Goal: Task Accomplishment & Management: Use online tool/utility

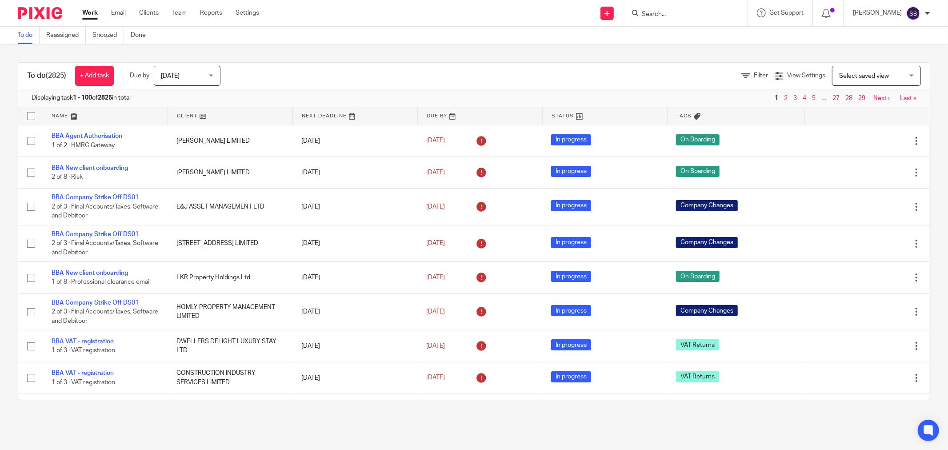
click at [678, 12] on input "Search" at bounding box center [681, 15] width 80 height 8
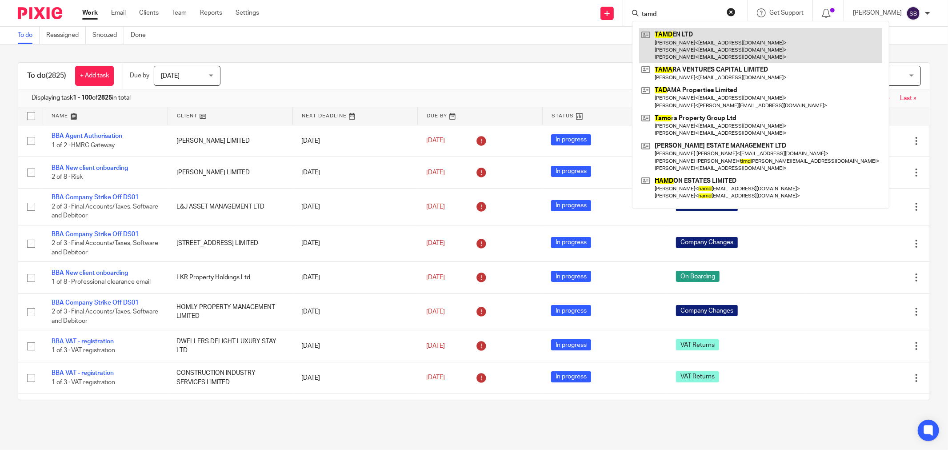
type input "tamd"
click at [697, 35] on link at bounding box center [760, 45] width 243 height 35
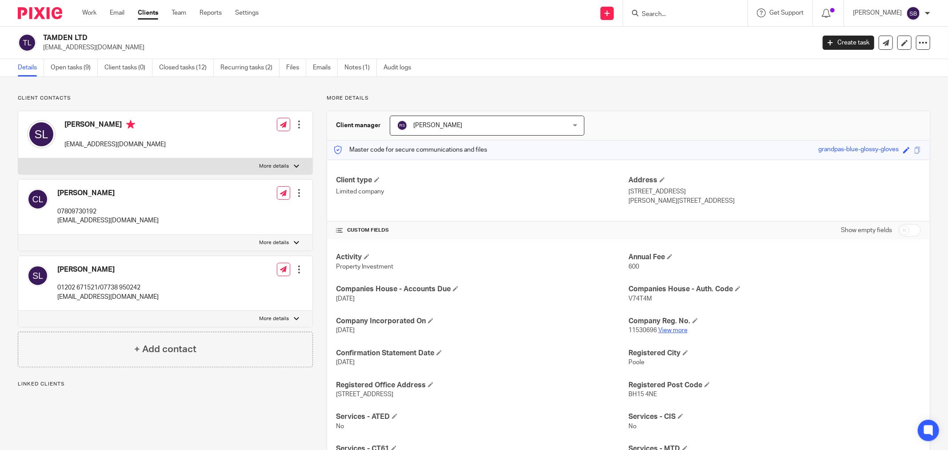
click at [668, 328] on link "View more" at bounding box center [672, 330] width 29 height 6
click at [143, 13] on link "Clients" at bounding box center [148, 12] width 20 height 9
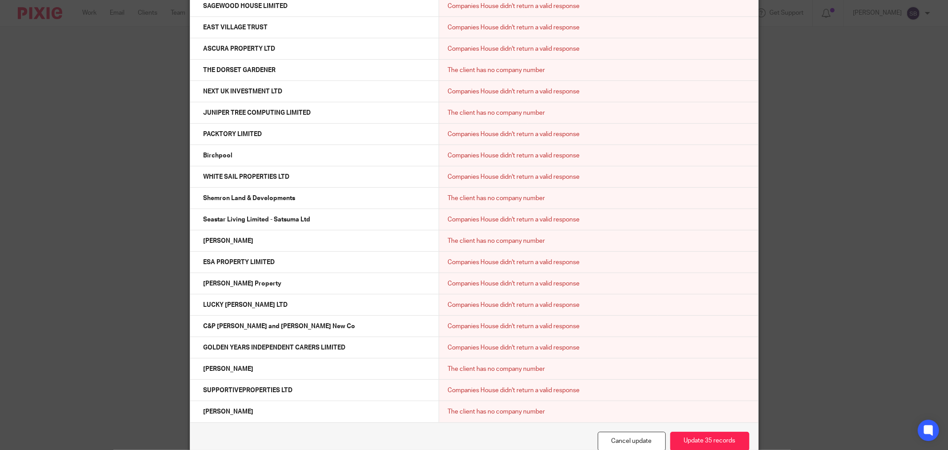
scroll to position [8338, 0]
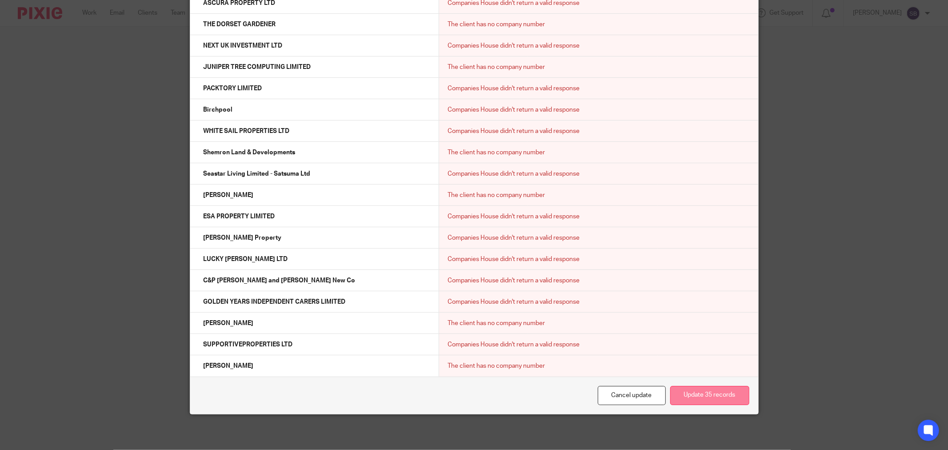
click at [734, 395] on button "Update 35 records" at bounding box center [709, 395] width 79 height 19
